Goal: Entertainment & Leisure: Consume media (video, audio)

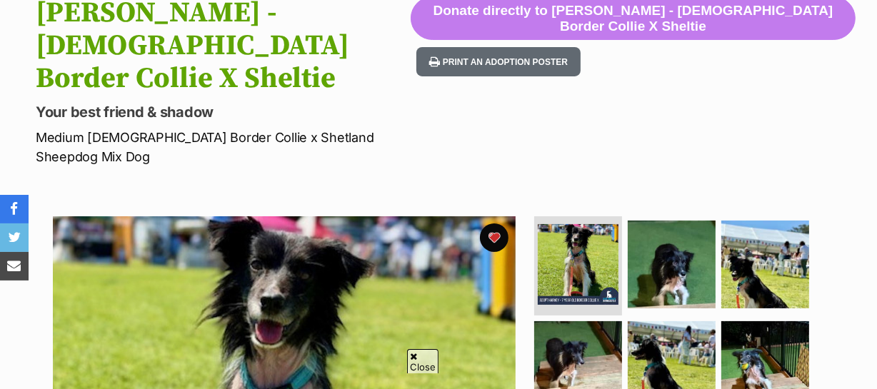
scroll to position [259, 0]
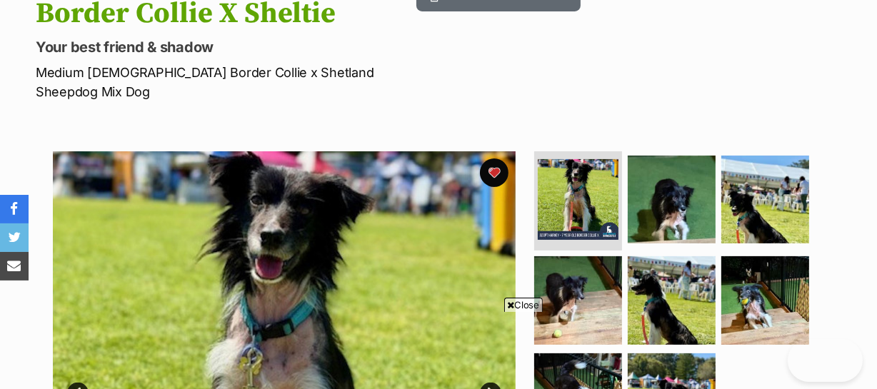
click at [486, 383] on link "Next" at bounding box center [490, 393] width 21 height 21
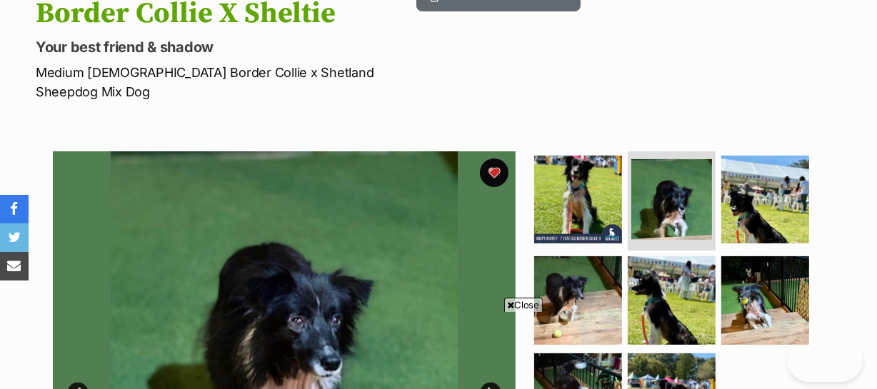
click at [485, 383] on link "Next" at bounding box center [490, 393] width 21 height 21
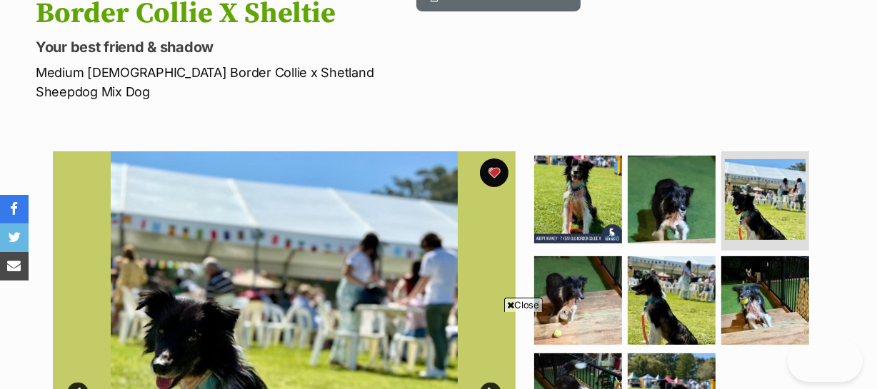
scroll to position [0, 0]
click at [485, 383] on link "Next" at bounding box center [490, 393] width 21 height 21
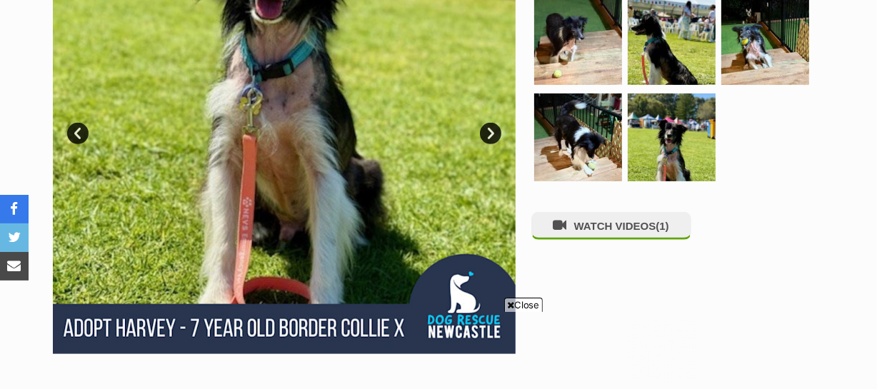
click at [527, 302] on span "Close" at bounding box center [523, 305] width 39 height 14
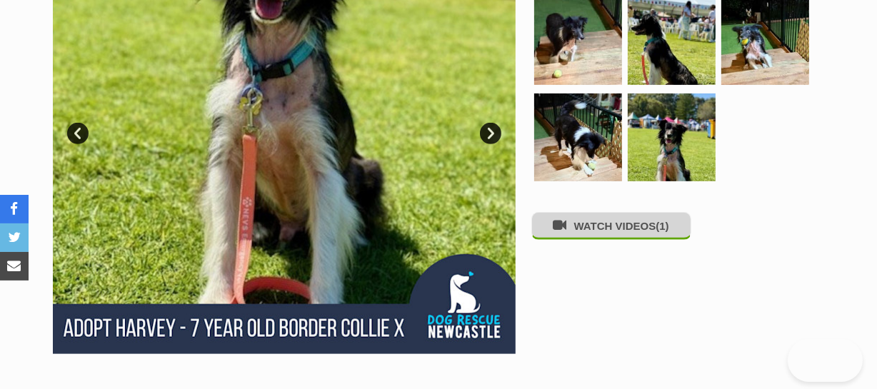
click at [586, 212] on button "WATCH VIDEOS (1)" at bounding box center [612, 226] width 160 height 28
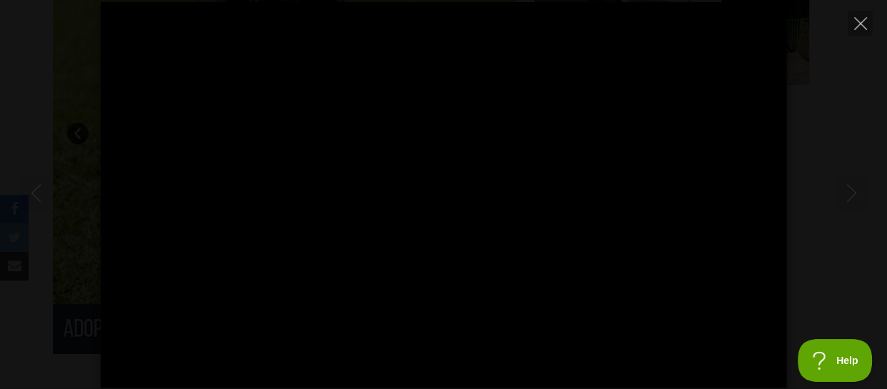
type input "100"
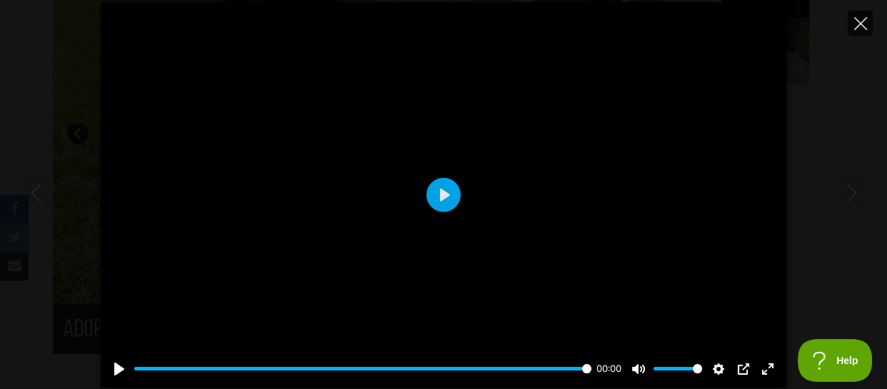
click at [859, 19] on icon "Close" at bounding box center [860, 23] width 13 height 13
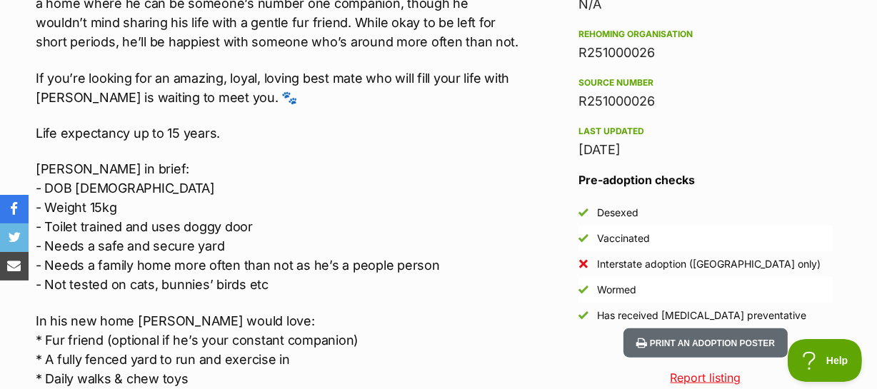
scroll to position [1429, 0]
